Goal: Task Accomplishment & Management: Manage account settings

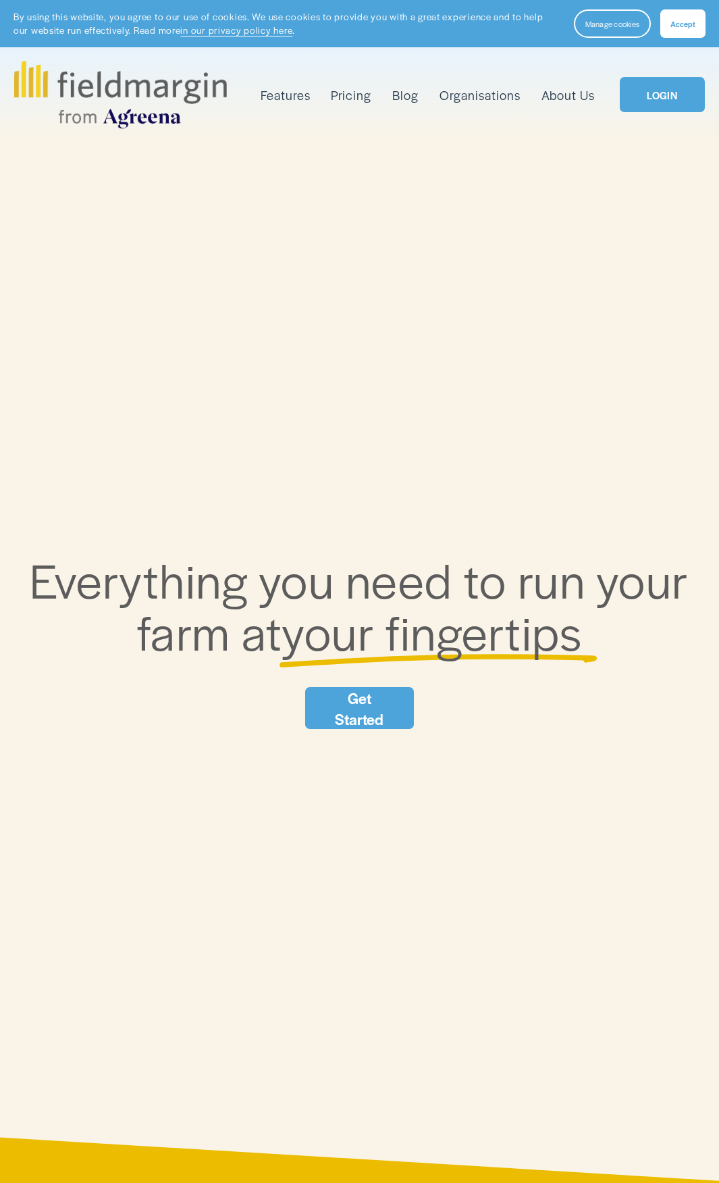
click at [691, 26] on span "Accept" at bounding box center [683, 23] width 25 height 11
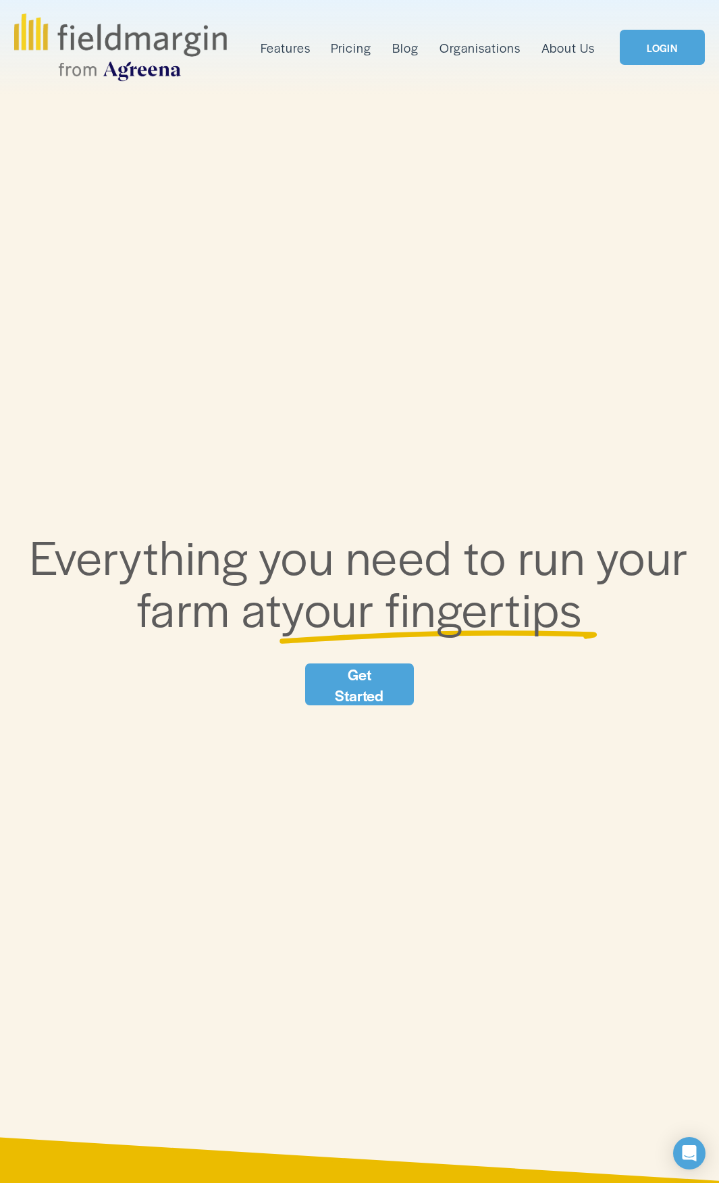
click at [663, 49] on link "LOGIN" at bounding box center [662, 47] width 85 height 35
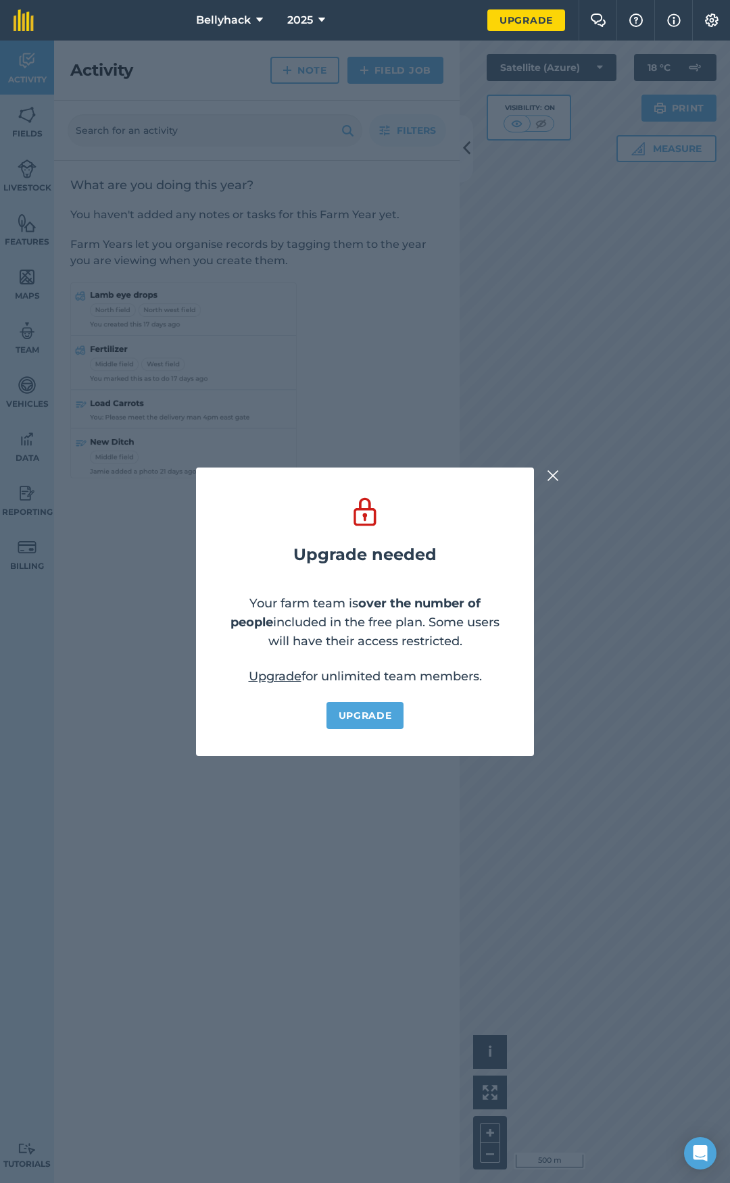
click at [549, 474] on img at bounding box center [552, 475] width 12 height 16
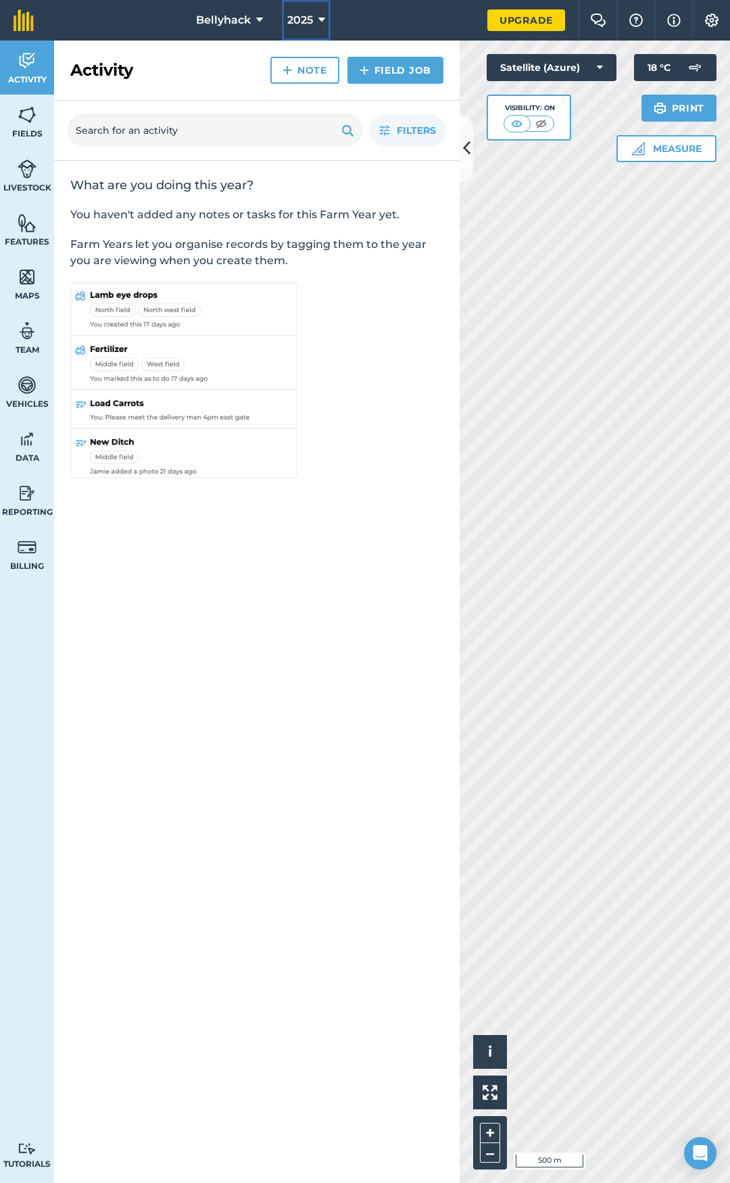
click at [301, 16] on span "2025" at bounding box center [300, 20] width 26 height 16
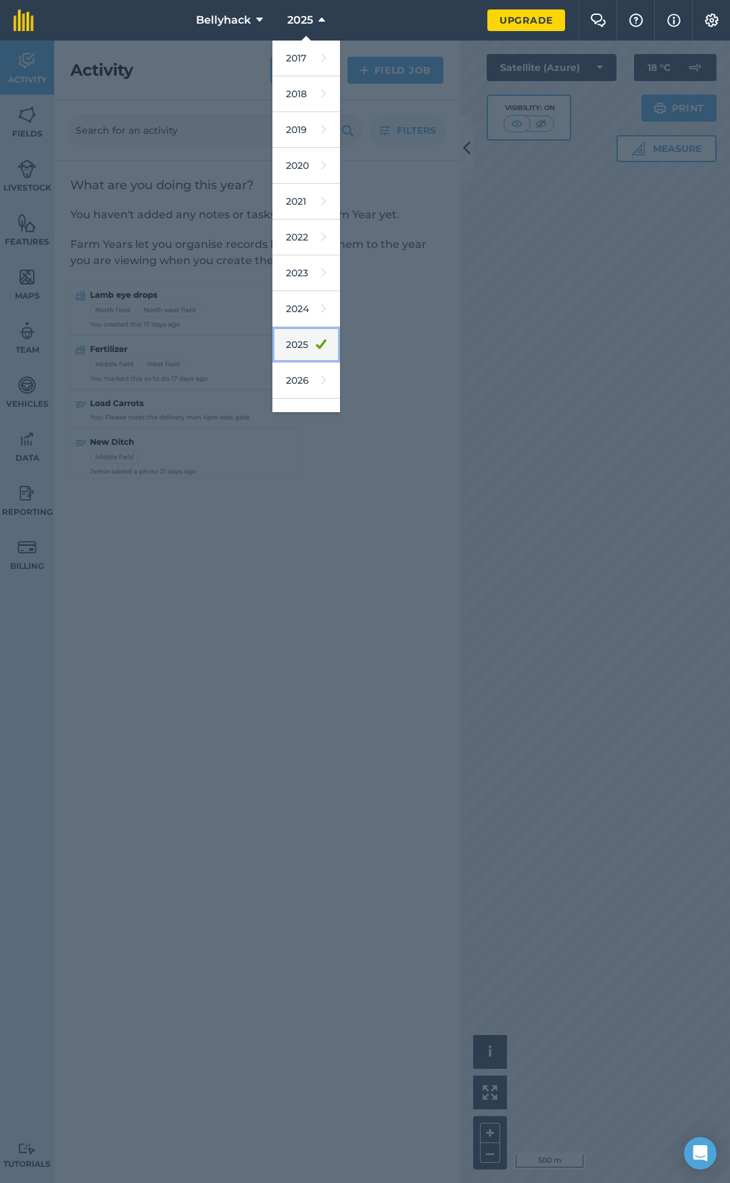
click at [298, 329] on link "2025" at bounding box center [306, 345] width 68 height 36
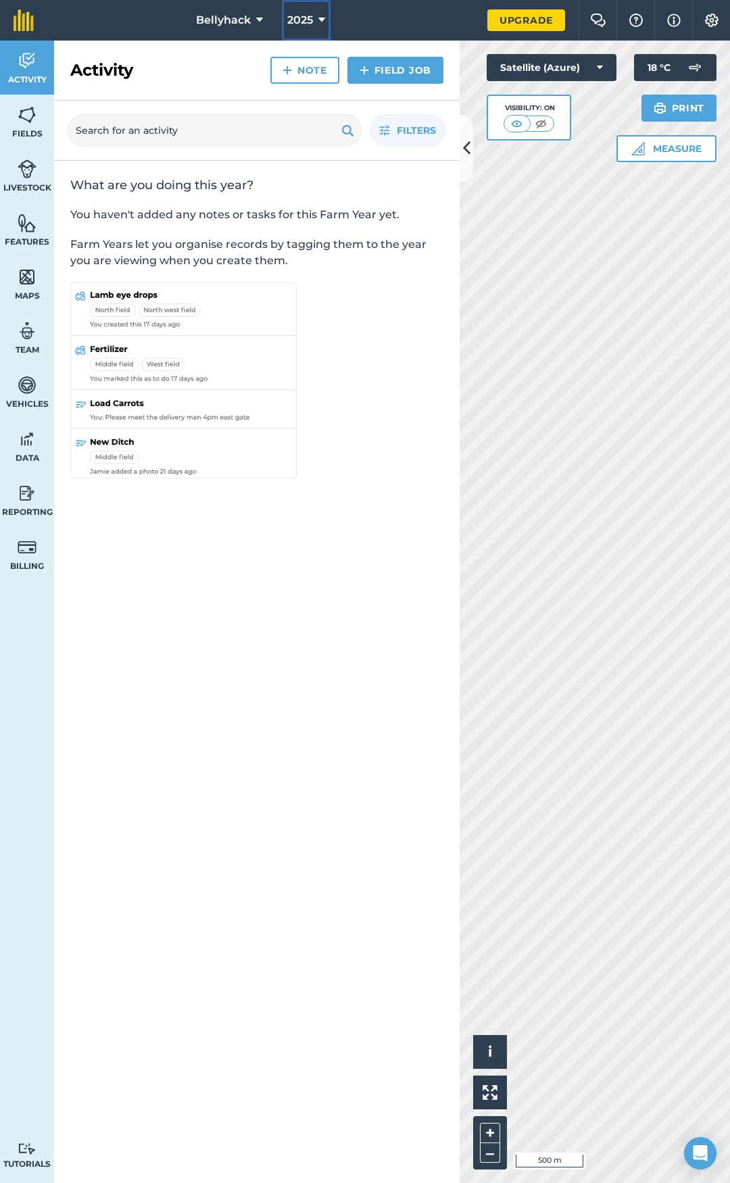
click at [308, 20] on span "2025" at bounding box center [300, 20] width 26 height 16
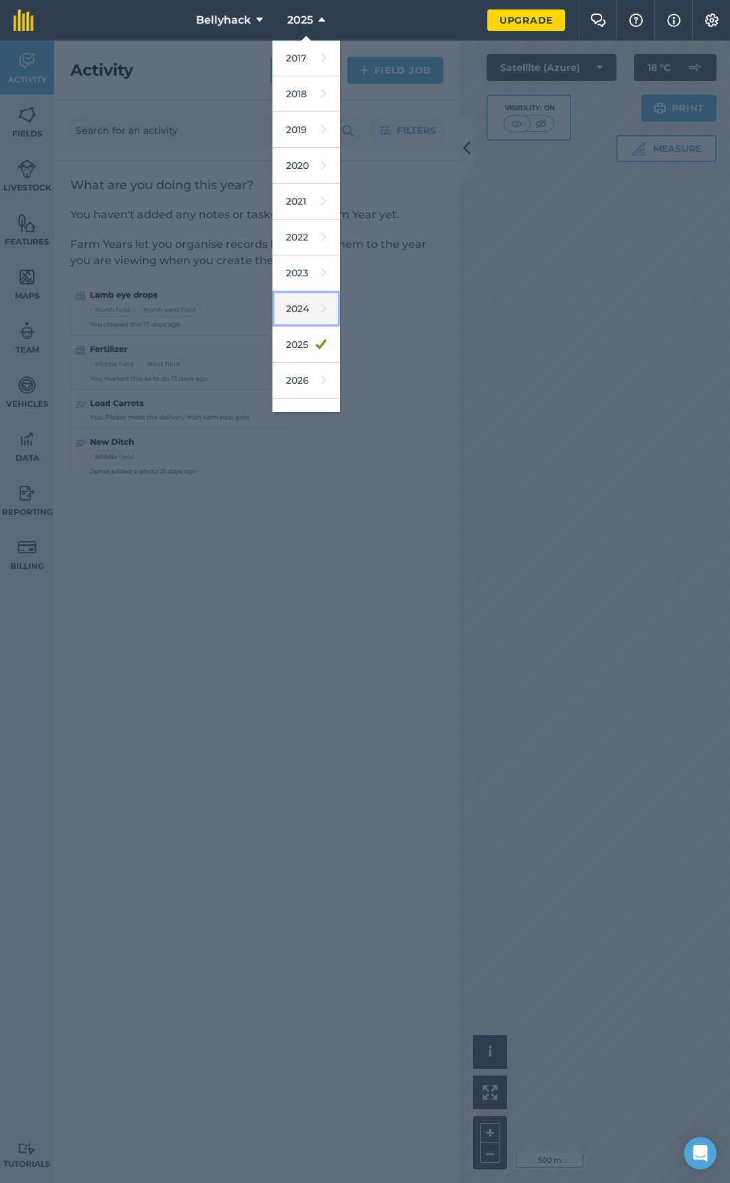
click at [303, 312] on link "2024" at bounding box center [306, 309] width 68 height 36
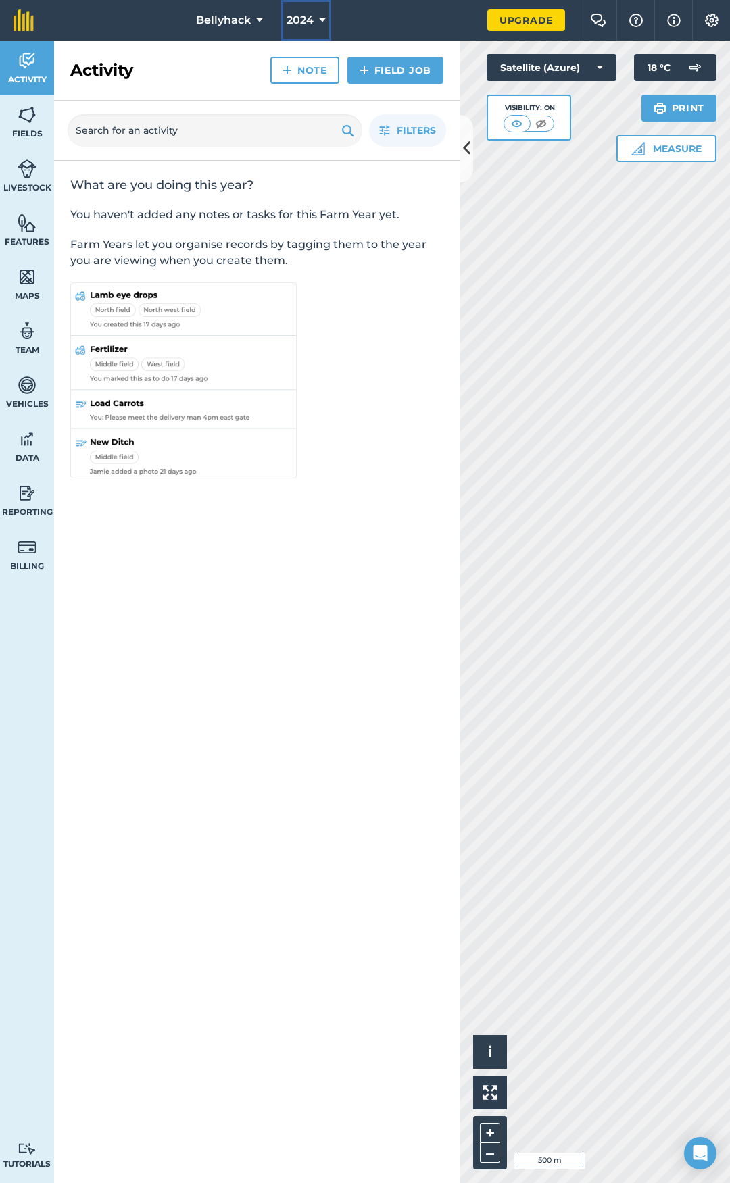
click at [313, 24] on button "2024" at bounding box center [306, 20] width 50 height 41
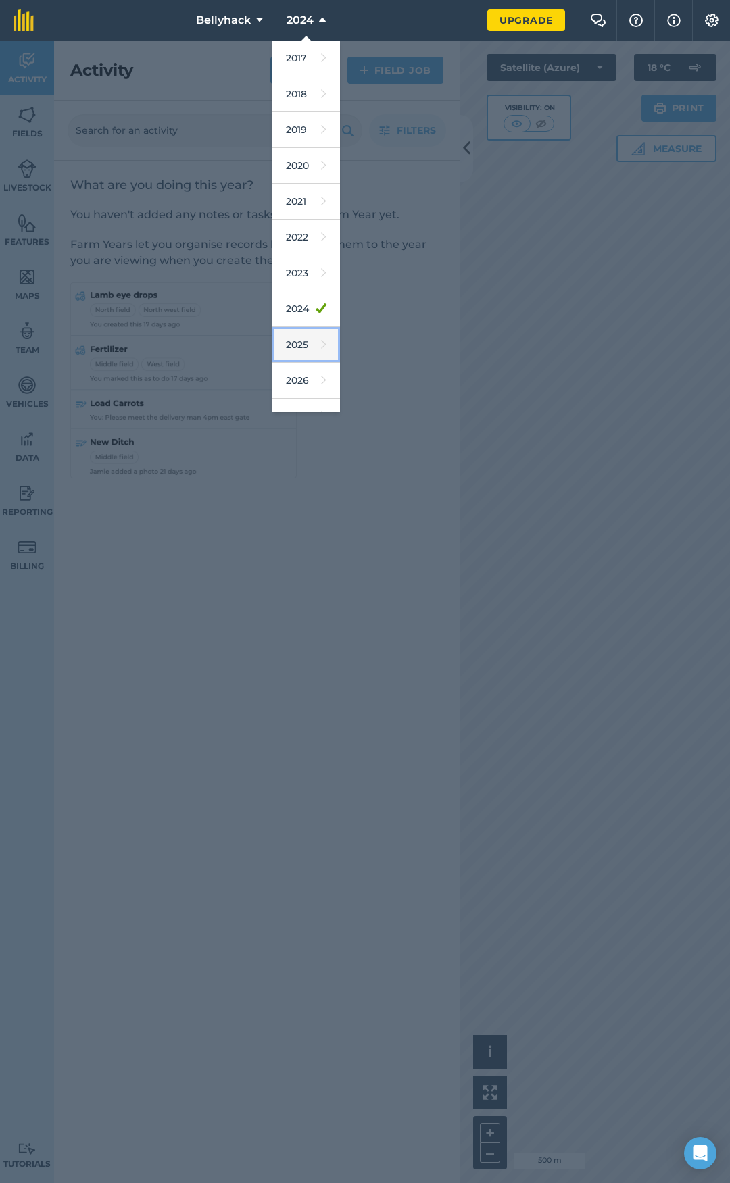
click at [302, 338] on link "2025" at bounding box center [306, 345] width 68 height 36
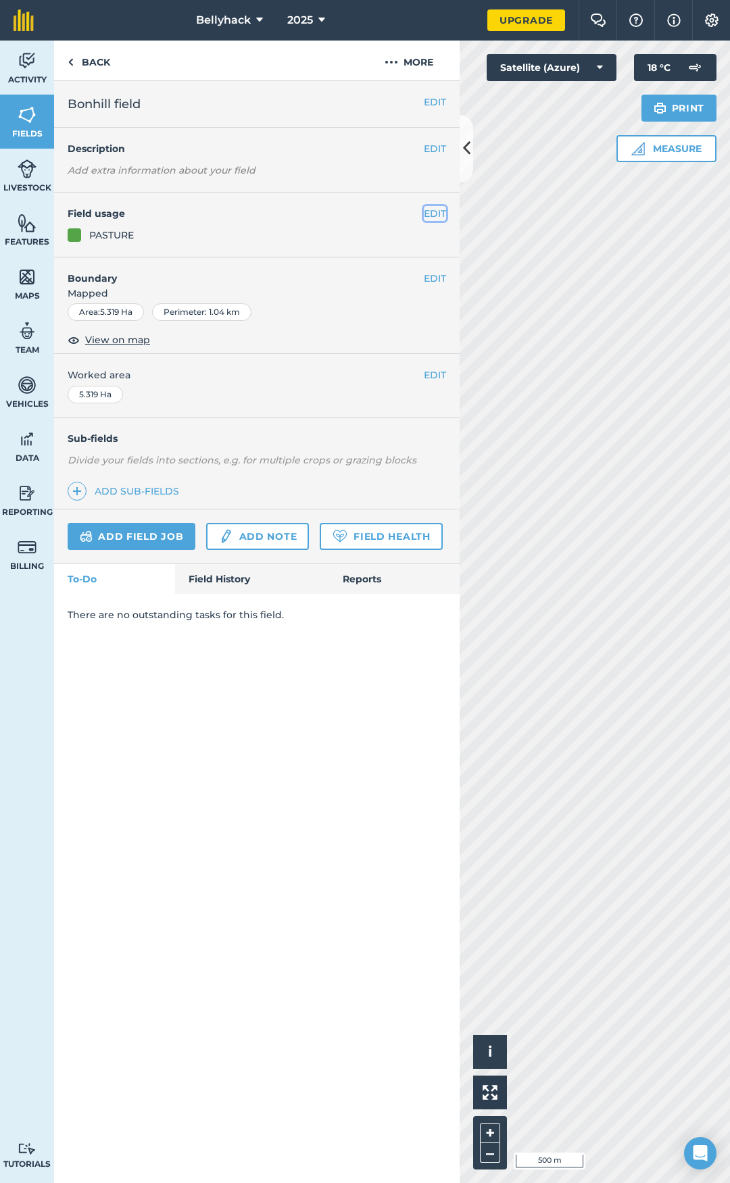
click at [434, 211] on button "EDIT" at bounding box center [435, 213] width 22 height 15
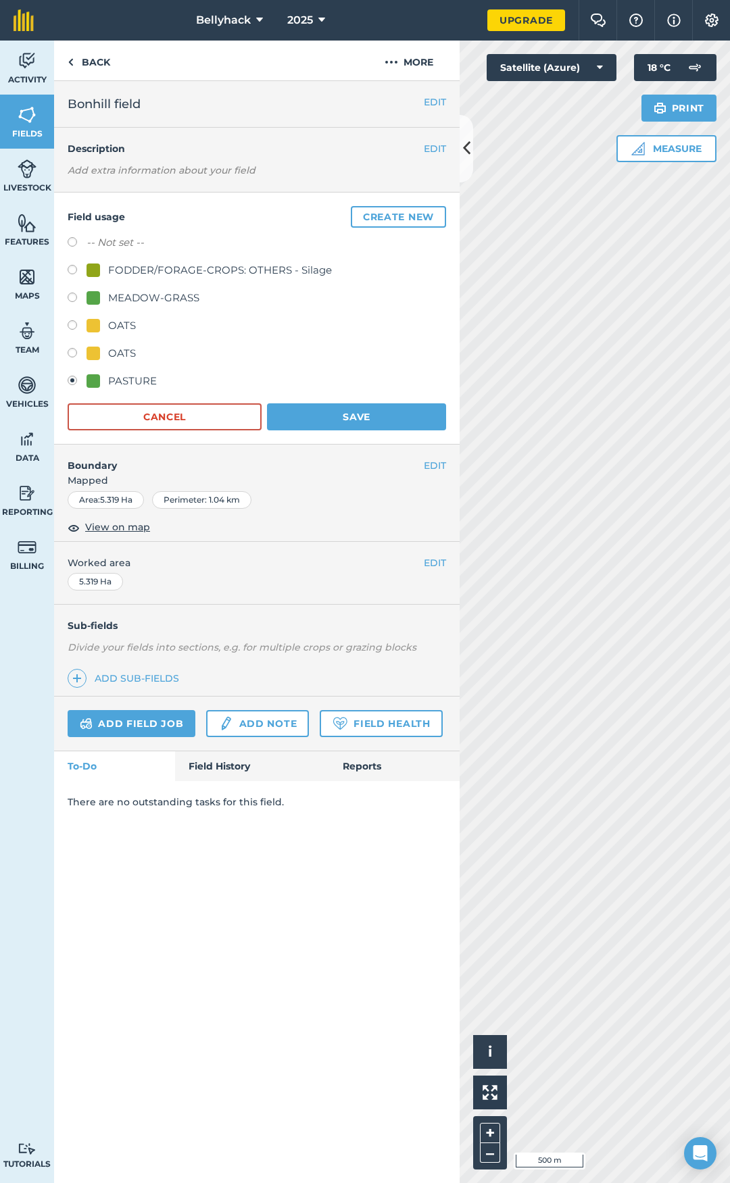
click at [171, 270] on div "FODDER/FORAGE-CROPS: OTHERS - Silage" at bounding box center [220, 270] width 224 height 16
radio input "true"
radio input "false"
click at [322, 422] on button "Save" at bounding box center [356, 416] width 179 height 27
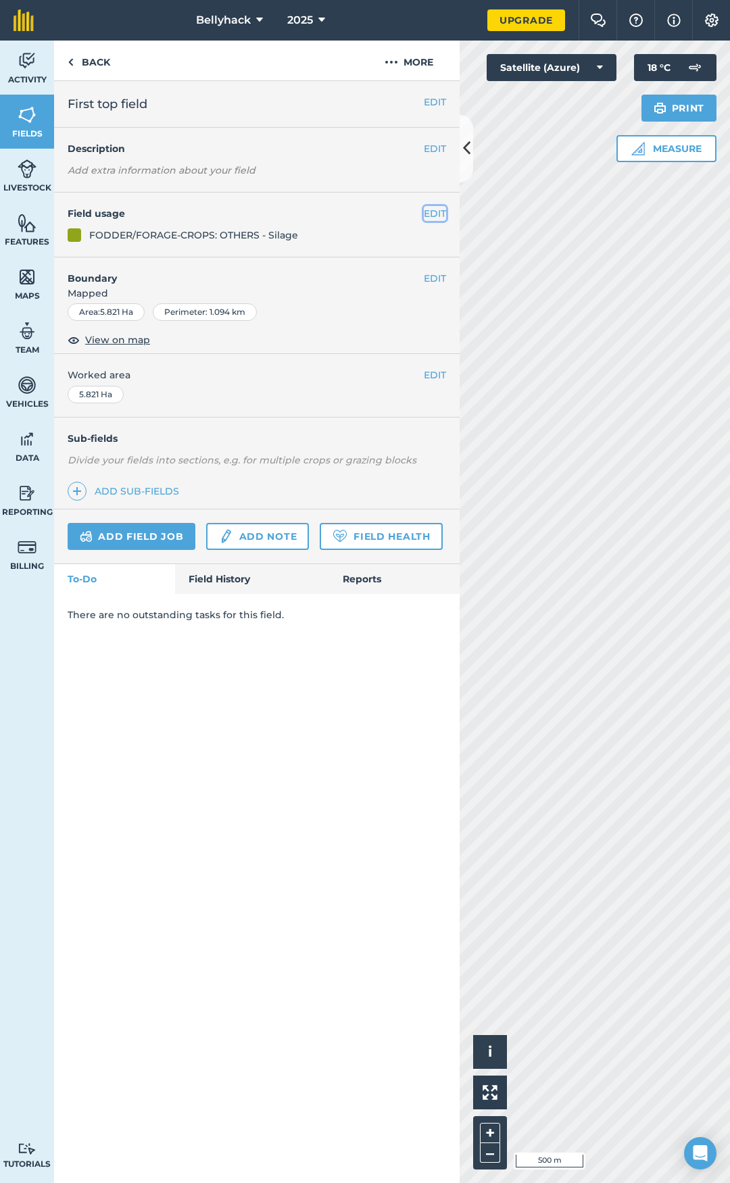
click at [430, 220] on button "EDIT" at bounding box center [435, 213] width 22 height 15
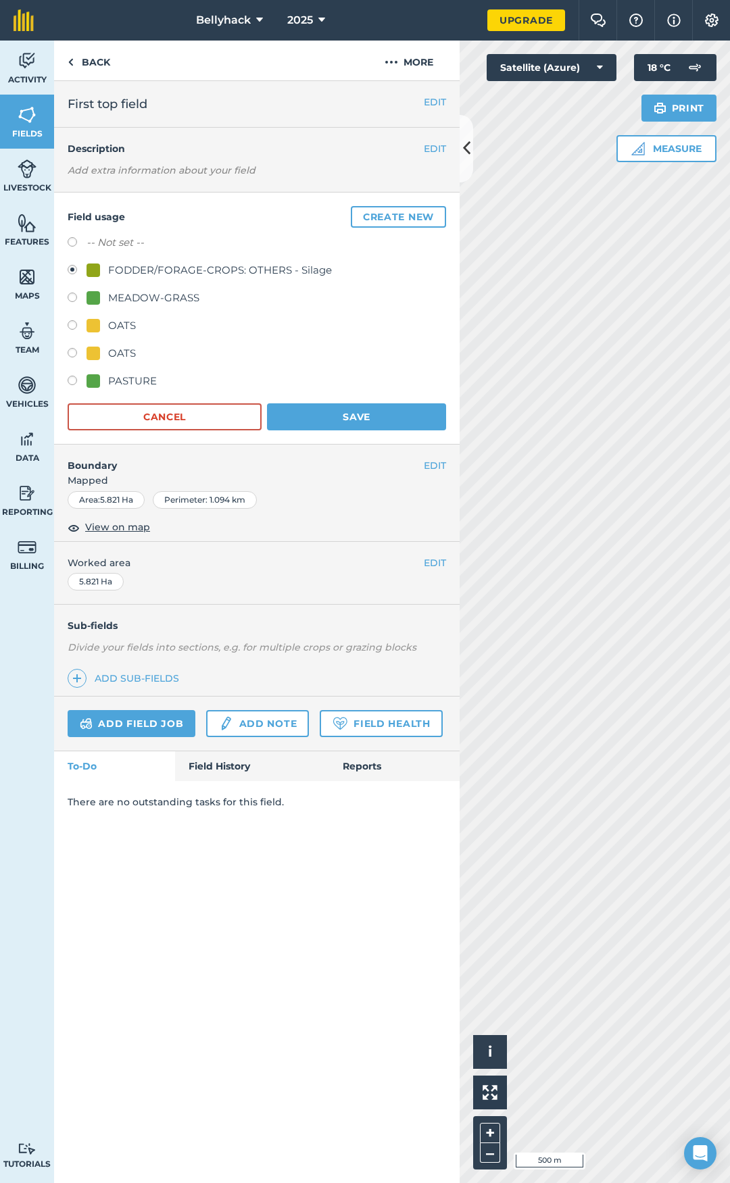
click at [132, 378] on div "PASTURE" at bounding box center [132, 381] width 49 height 16
radio input "true"
radio input "false"
click at [361, 411] on button "Save" at bounding box center [356, 416] width 179 height 27
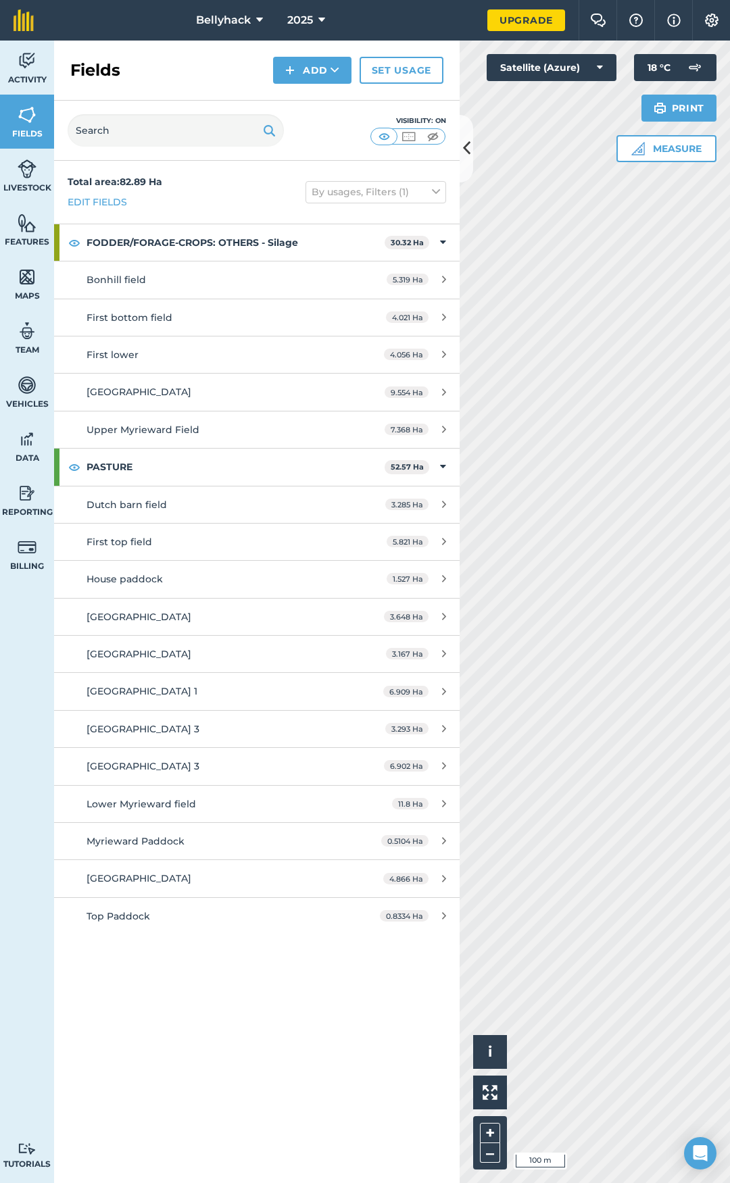
click at [372, 507] on div "Activity Fields Livestock Features Maps Team Vehicles Data Reporting Billing Tu…" at bounding box center [365, 612] width 730 height 1142
